Goal: Navigation & Orientation: Go to known website

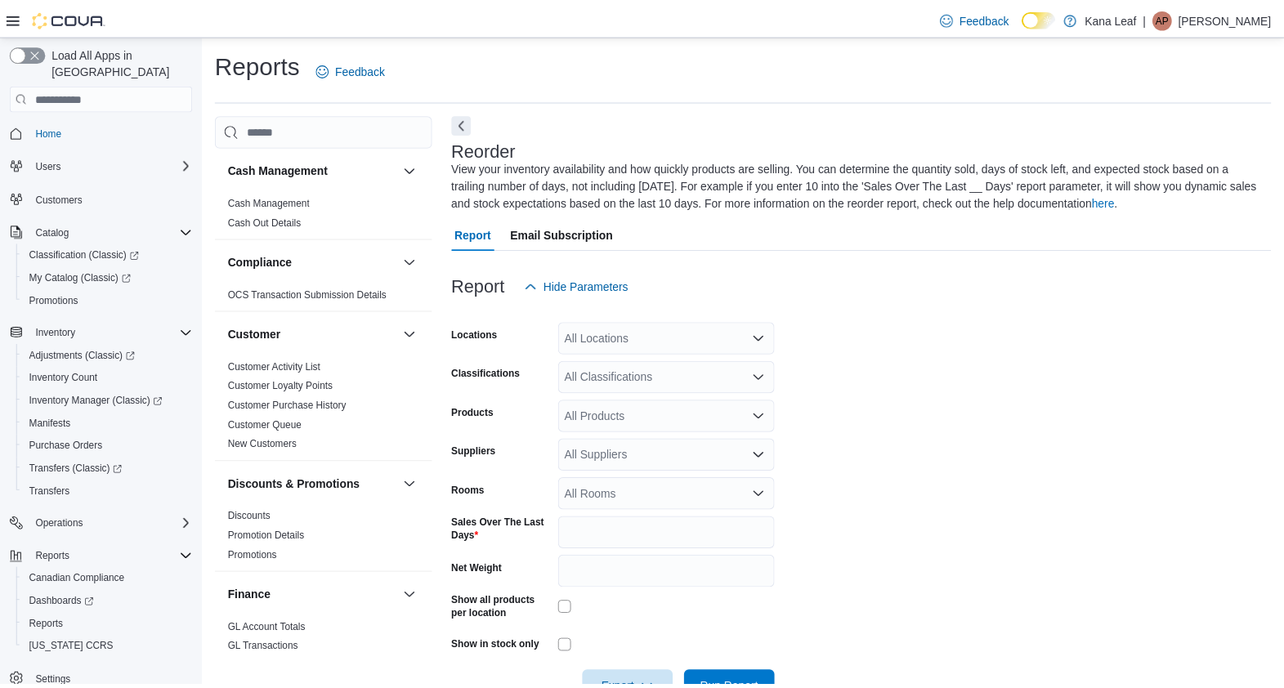
scroll to position [669, 0]
